Goal: Register for event/course

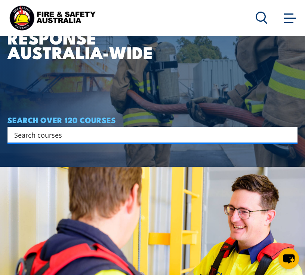
scroll to position [75, 0]
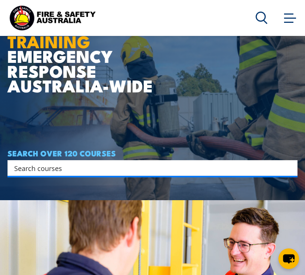
click at [24, 167] on input "Search input" at bounding box center [147, 167] width 267 height 11
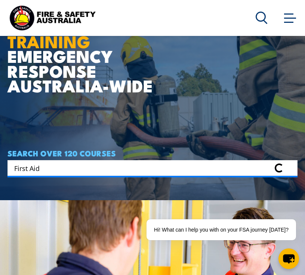
type input "First Aid"
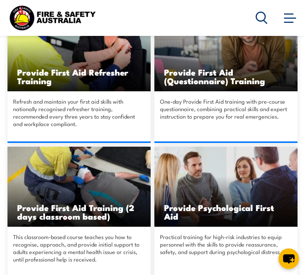
scroll to position [897, 0]
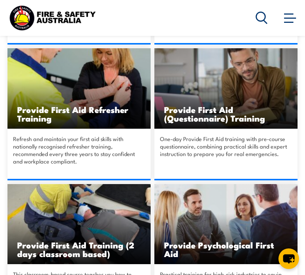
click at [66, 112] on h3 "Provide First Aid Refresher Training" at bounding box center [79, 113] width 124 height 17
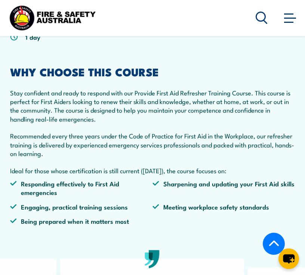
scroll to position [299, 0]
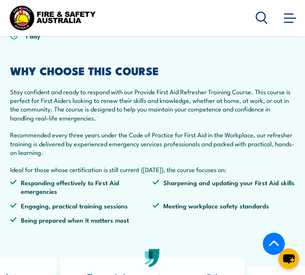
click at [147, 198] on ul "Responding effectively to First Aid emergencies Sharpening and updating your Fi…" at bounding box center [152, 204] width 285 height 52
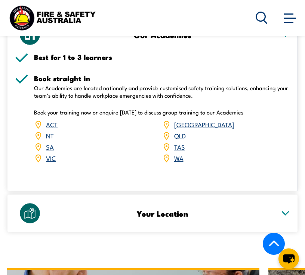
scroll to position [1584, 0]
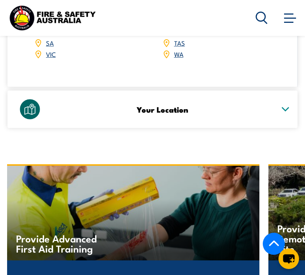
click at [283, 107] on icon at bounding box center [285, 109] width 9 height 5
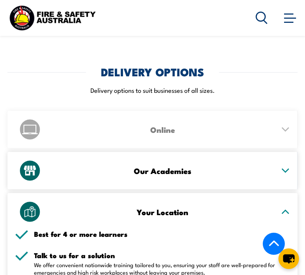
scroll to position [1360, 0]
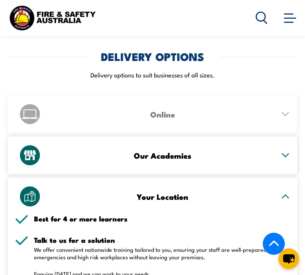
click at [288, 152] on icon at bounding box center [285, 154] width 9 height 5
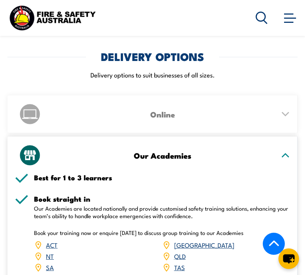
click at [48, 274] on link "VIC" at bounding box center [51, 278] width 10 height 9
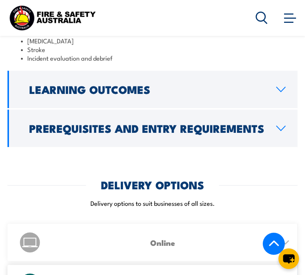
scroll to position [1233, 0]
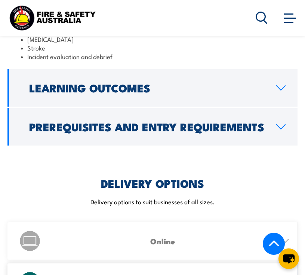
click at [281, 108] on link "Prerequisites and Entry Requirements" at bounding box center [152, 126] width 290 height 37
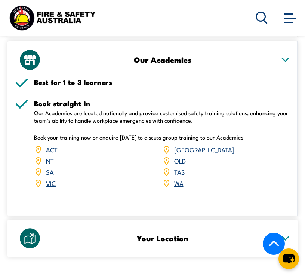
scroll to position [1420, 0]
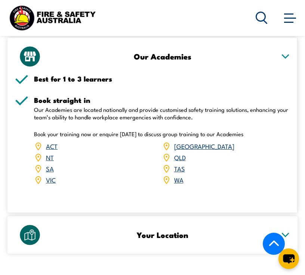
click at [47, 175] on link "VIC" at bounding box center [51, 179] width 10 height 9
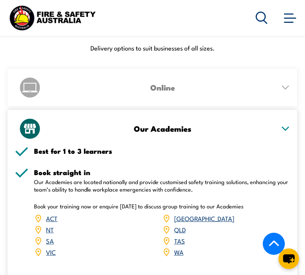
scroll to position [1345, 0]
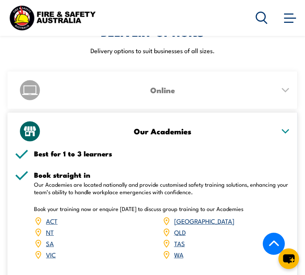
click at [52, 250] on link "VIC" at bounding box center [51, 254] width 10 height 9
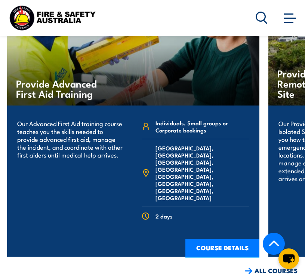
scroll to position [1695, 0]
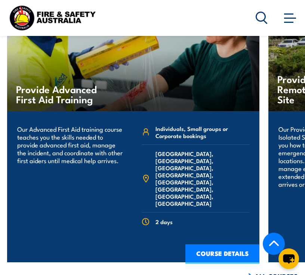
click at [288, 15] on span at bounding box center [288, 13] width 9 height 1
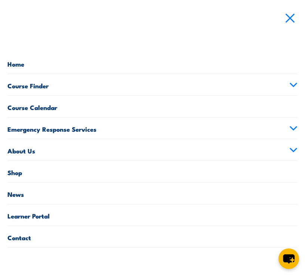
click at [36, 107] on link "Course Calendar" at bounding box center [152, 106] width 290 height 21
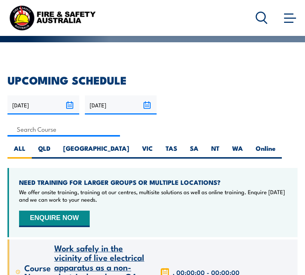
scroll to position [149, 0]
click at [136, 146] on label "VIC" at bounding box center [148, 151] width 24 height 15
click at [153, 146] on input "VIC" at bounding box center [155, 146] width 5 height 5
radio input "true"
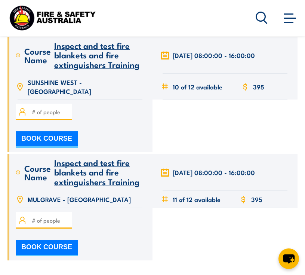
scroll to position [8036, 0]
